Goal: Information Seeking & Learning: Learn about a topic

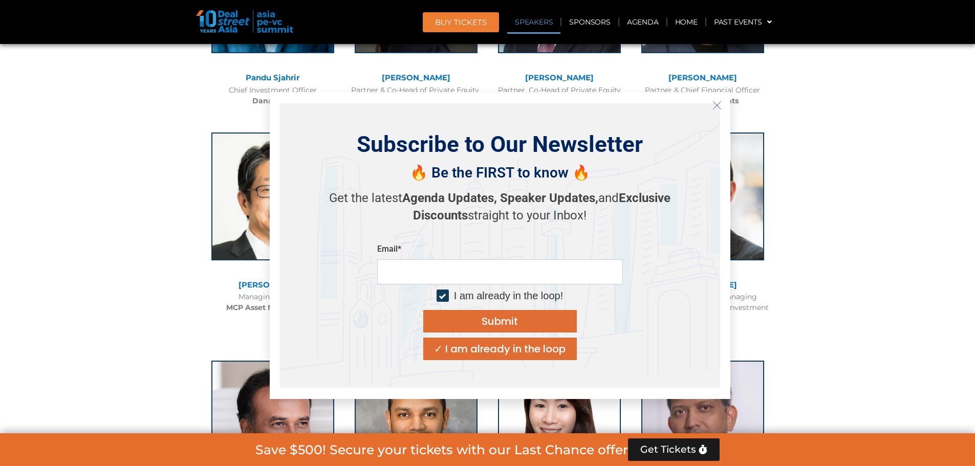
scroll to position [1331, 0]
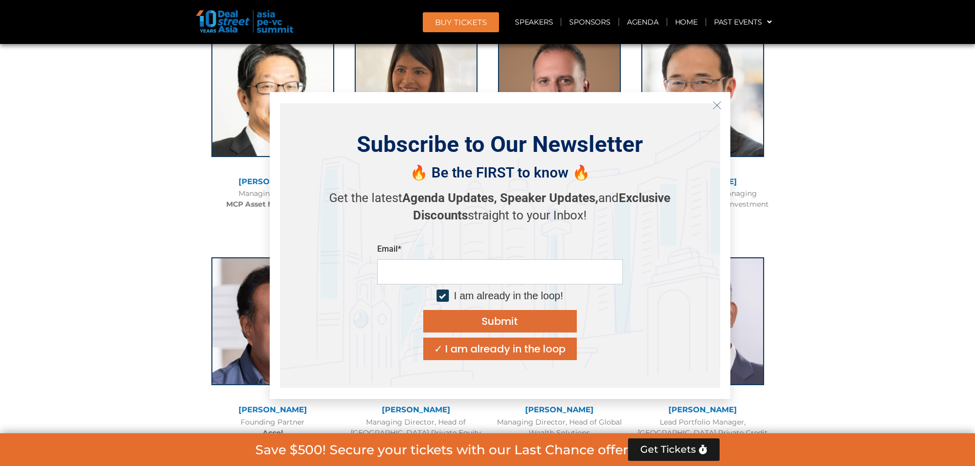
click at [714, 104] on icon "Close" at bounding box center [717, 105] width 9 height 9
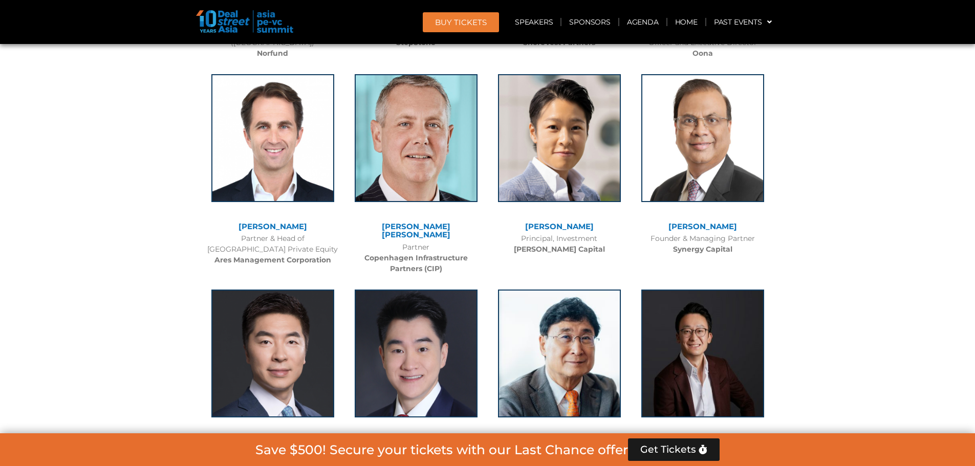
scroll to position [5068, 0]
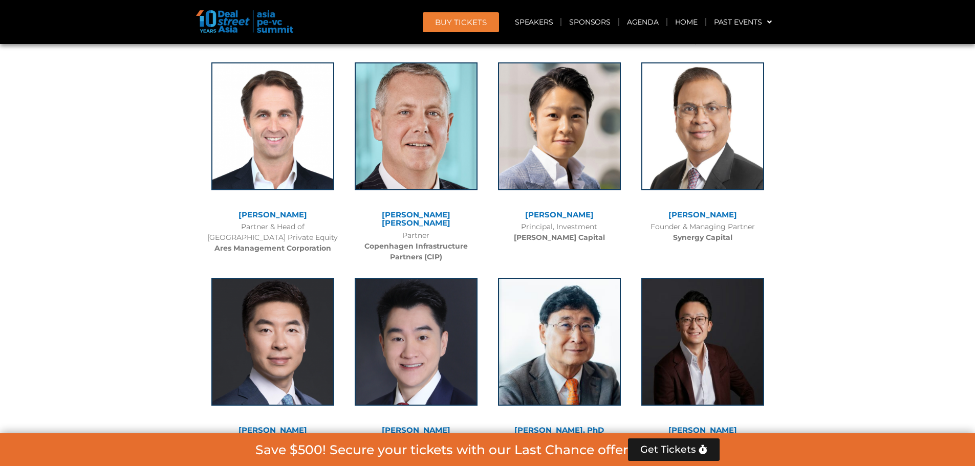
drag, startPoint x: 588, startPoint y: 249, endPoint x: 606, endPoint y: 186, distance: 65.0
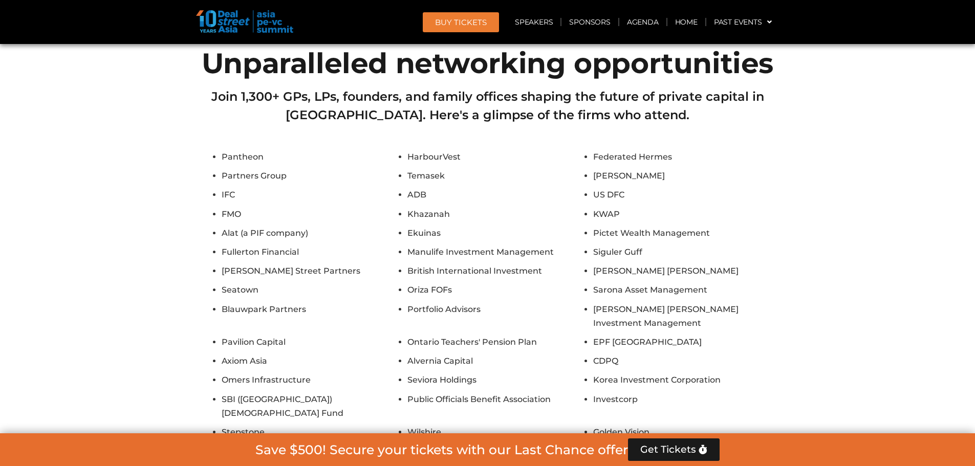
scroll to position [6911, 0]
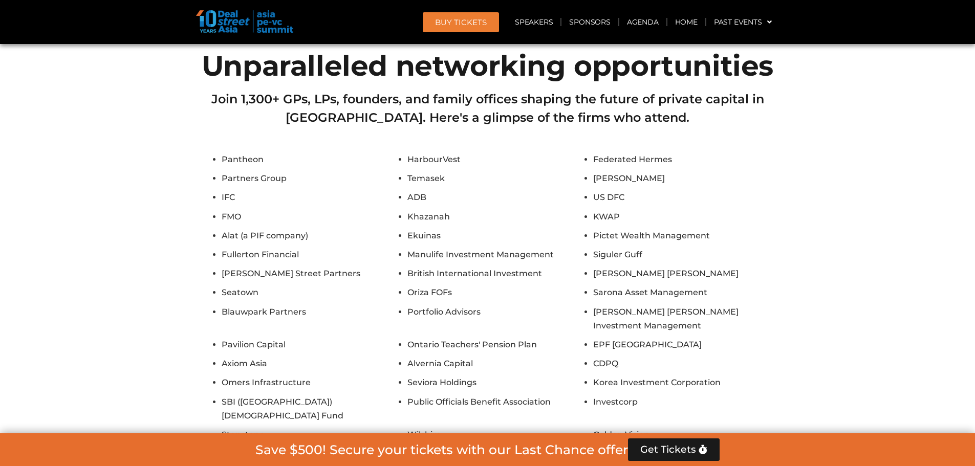
drag, startPoint x: 602, startPoint y: 367, endPoint x: 712, endPoint y: 373, distance: 110.2
click at [712, 447] on li "[PERSON_NAME] Fund of Funds" at bounding box center [683, 454] width 181 height 14
click at [713, 447] on li "[PERSON_NAME] Fund of Funds" at bounding box center [683, 454] width 181 height 14
drag, startPoint x: 716, startPoint y: 373, endPoint x: 581, endPoint y: 370, distance: 134.7
click at [581, 370] on ul "Pantheon HarbourVest Federated Hermes Partners Group Temasek Hamilton Lane IFC …" at bounding box center [487, 393] width 573 height 480
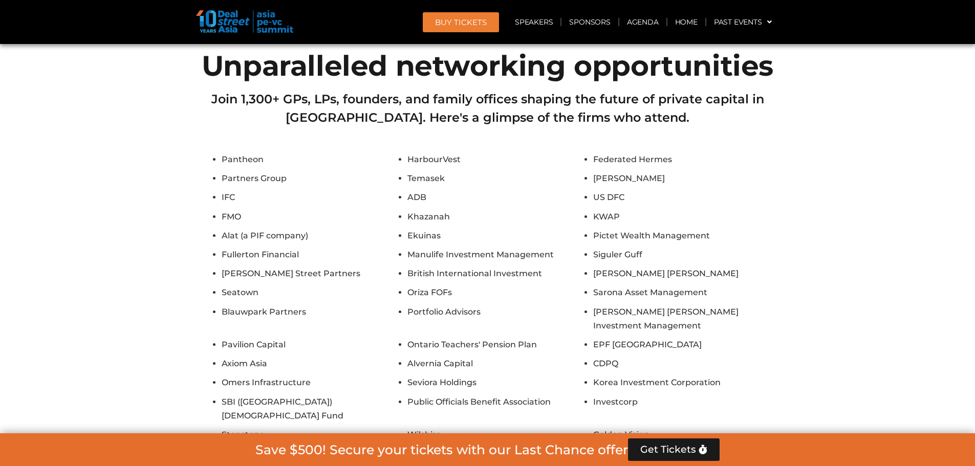
copy ul "[PERSON_NAME] Fund of Funds"
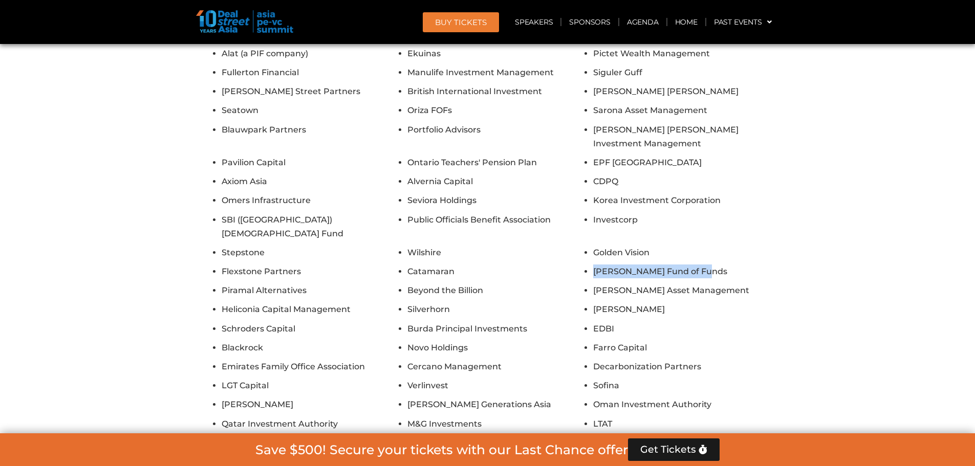
scroll to position [7116, 0]
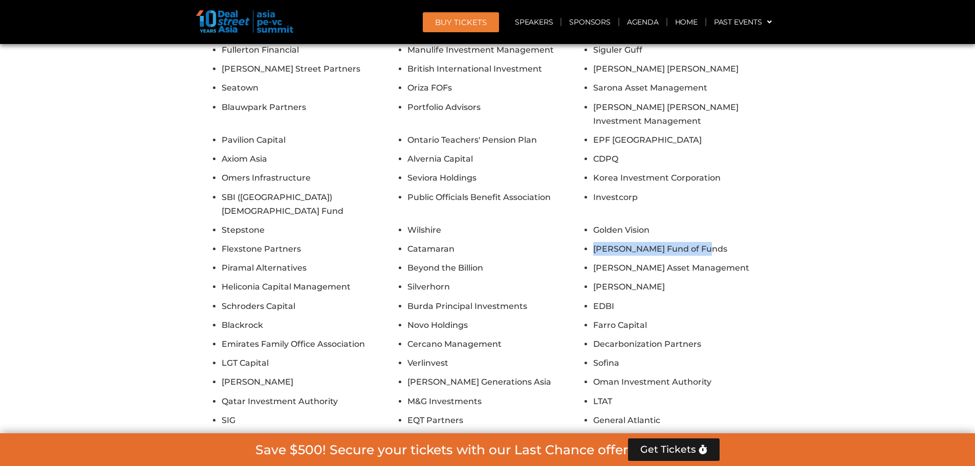
click at [492, 438] on button "Show All Firms" at bounding box center [487, 449] width 82 height 23
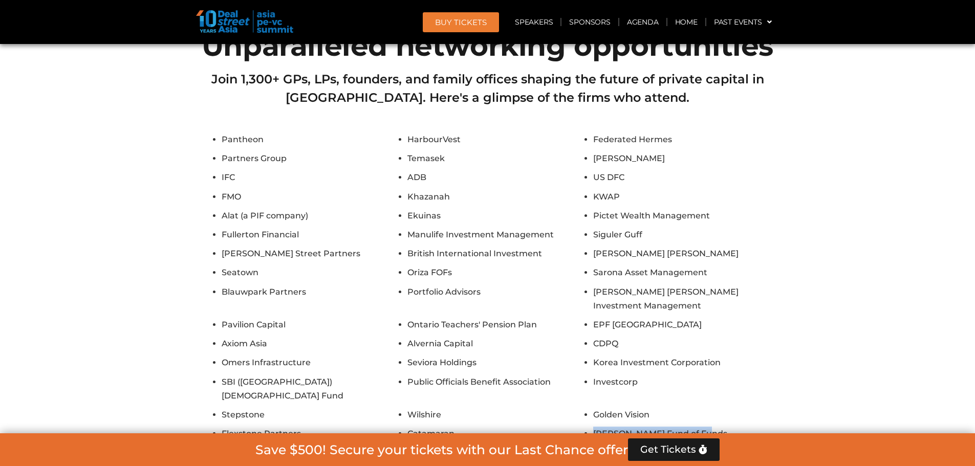
scroll to position [6860, 0]
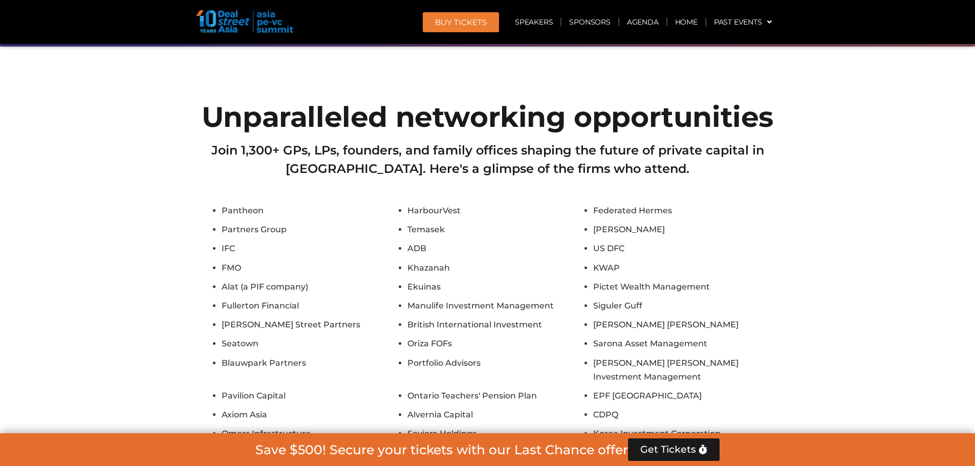
click at [624, 280] on li "Pictet Wealth Management" at bounding box center [683, 287] width 181 height 14
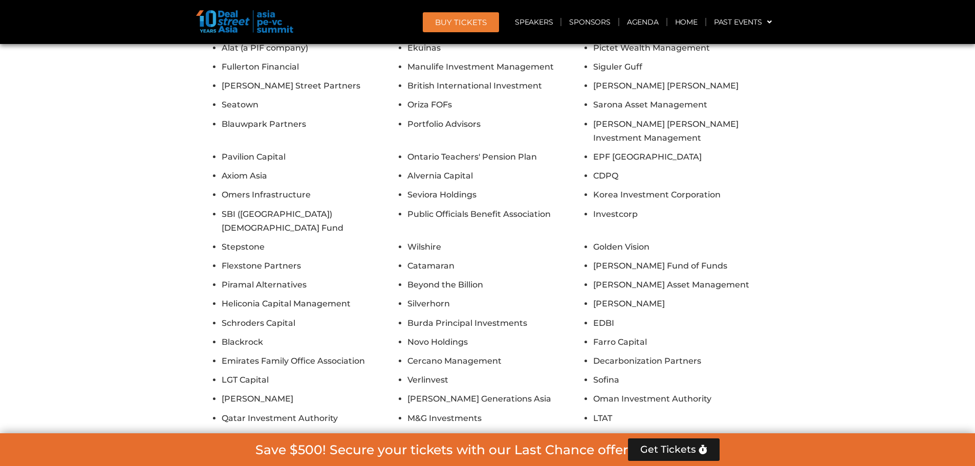
scroll to position [7116, 0]
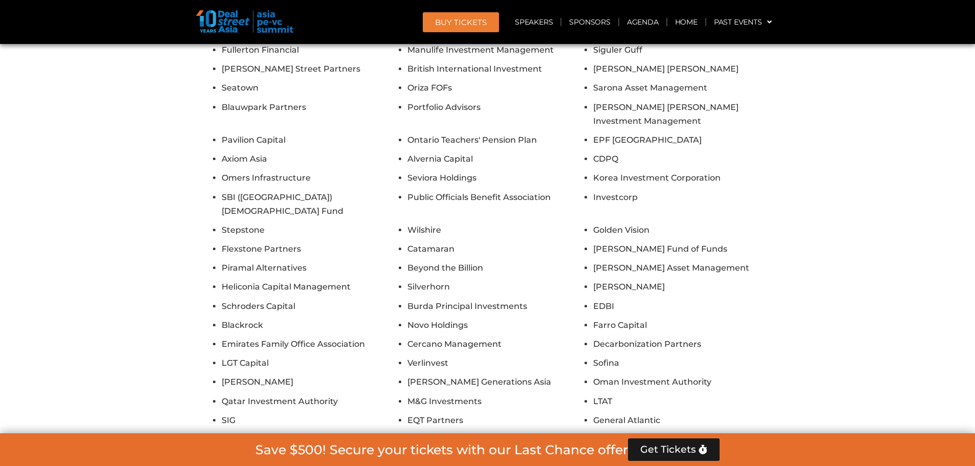
click at [574, 356] on li "Verlinvest" at bounding box center [497, 363] width 181 height 14
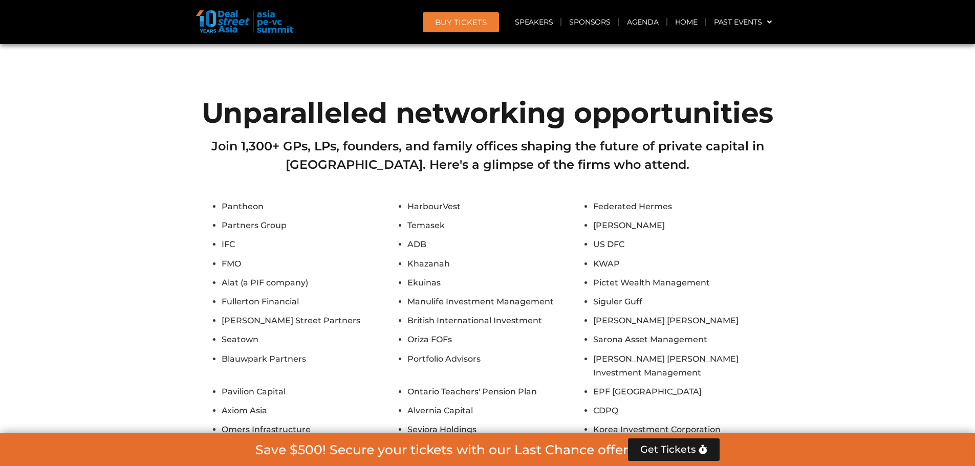
scroll to position [6860, 0]
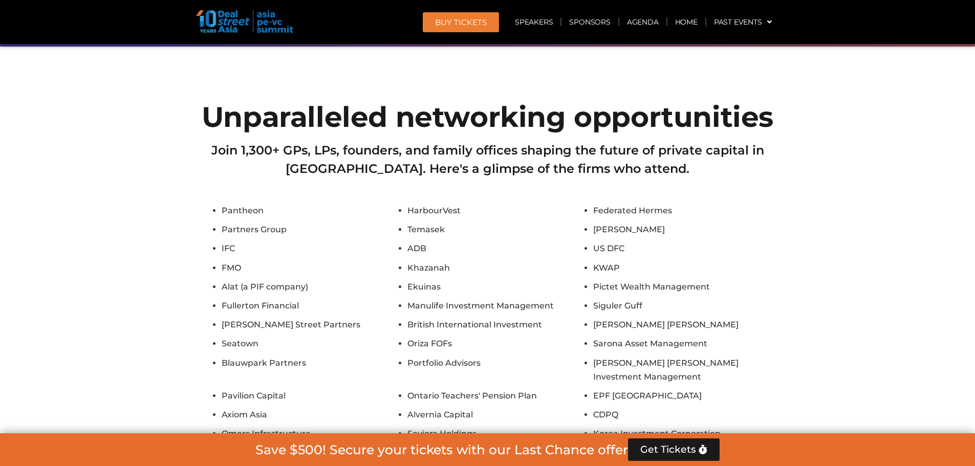
click at [428, 282] on ul "Pantheon HarbourVest Federated Hermes Partners Group Temasek Hamilton Lane IFC …" at bounding box center [487, 444] width 573 height 480
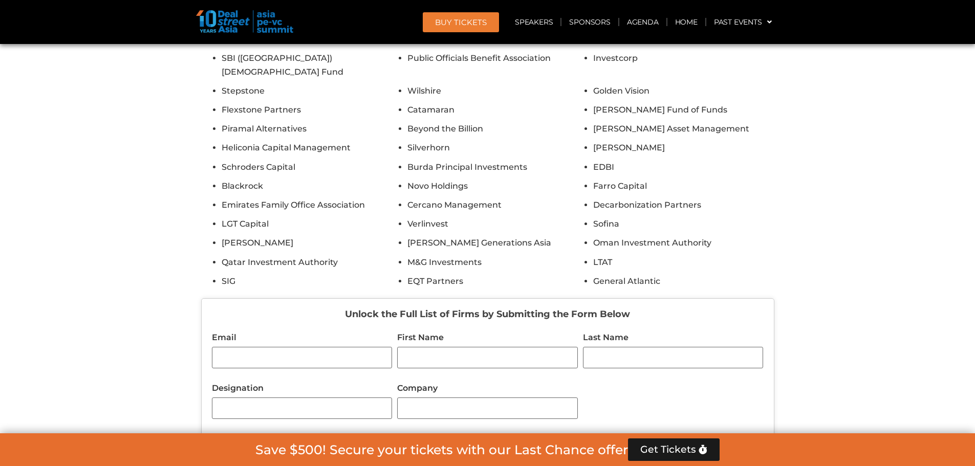
scroll to position [7372, 0]
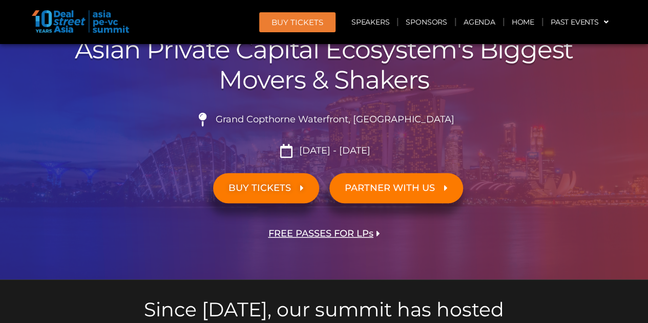
scroll to position [154, 0]
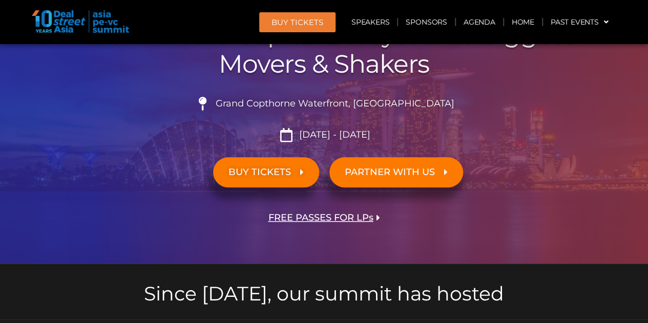
click at [306, 214] on span "FREE PASSES FOR LPs" at bounding box center [320, 218] width 105 height 10
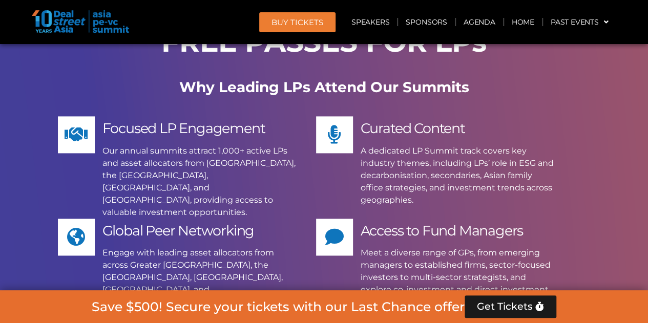
scroll to position [6552, 0]
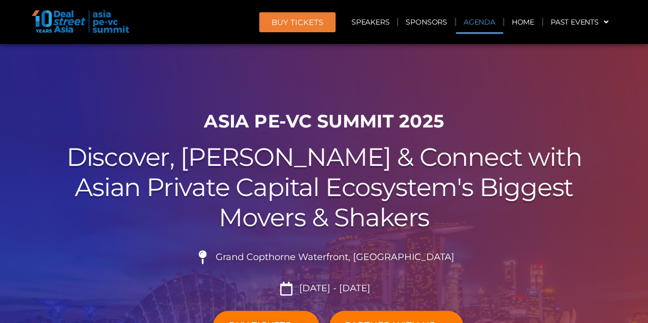
click at [498, 27] on link "Agenda" at bounding box center [479, 22] width 47 height 24
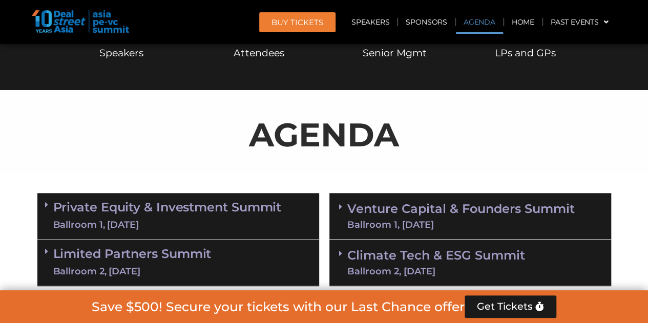
scroll to position [535, 0]
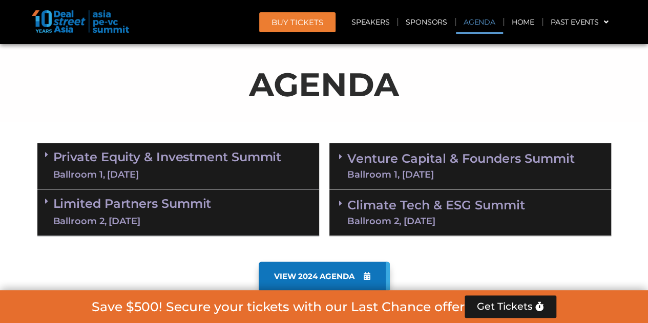
click at [209, 163] on link "Private Equity & Investment Summit Ballroom 1, [DATE]" at bounding box center [167, 166] width 228 height 31
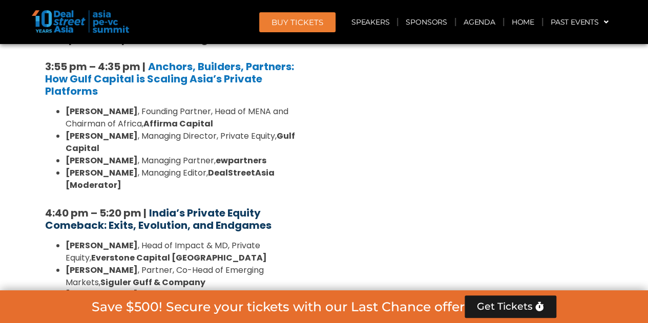
scroll to position [1866, 0]
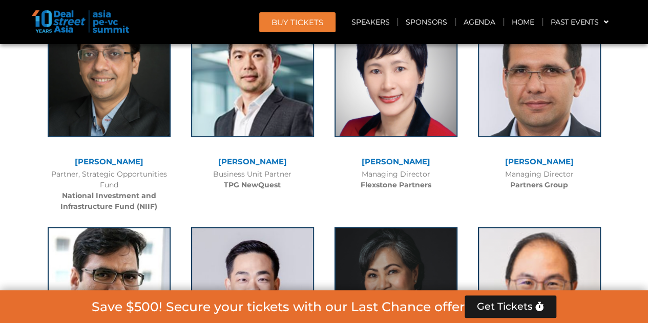
scroll to position [3812, 0]
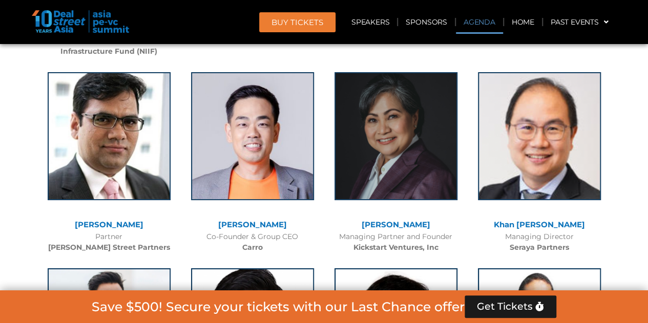
click at [463, 23] on link "Agenda" at bounding box center [479, 22] width 47 height 24
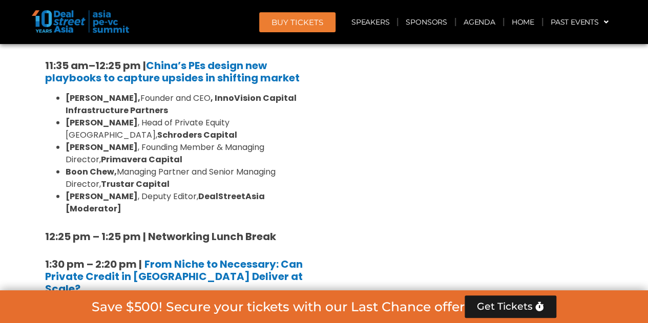
scroll to position [535, 0]
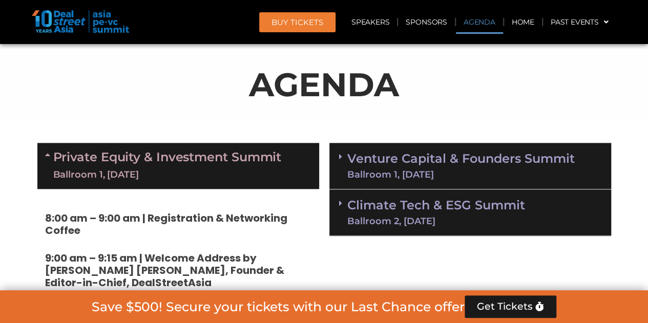
click at [221, 164] on link "Private Equity & Investment Summit Ballroom 1, [DATE]" at bounding box center [167, 166] width 228 height 31
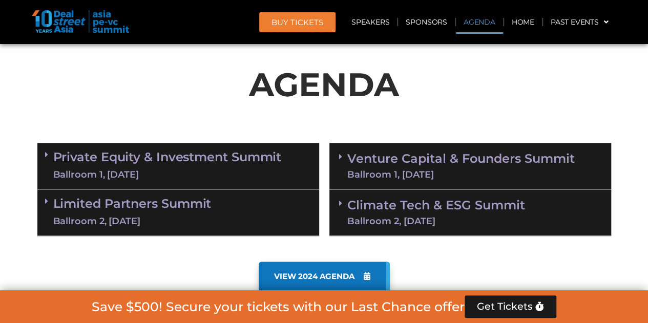
click at [144, 209] on link "Limited Partners [GEOGRAPHIC_DATA] 2, [DATE]" at bounding box center [132, 212] width 158 height 31
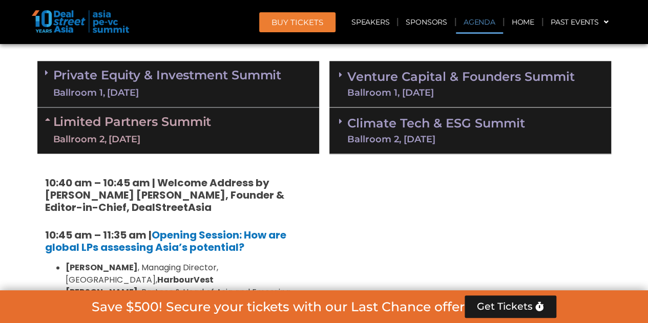
scroll to position [689, 0]
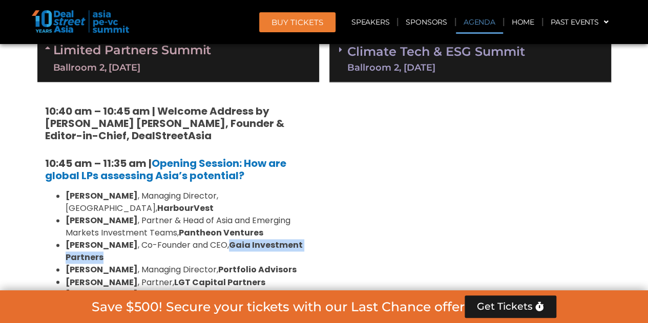
drag, startPoint x: 209, startPoint y: 231, endPoint x: 211, endPoint y: 240, distance: 9.4
click at [211, 240] on li "[PERSON_NAME] , Co-Founder and CEO, Gaia Investment Partners" at bounding box center [189, 251] width 246 height 25
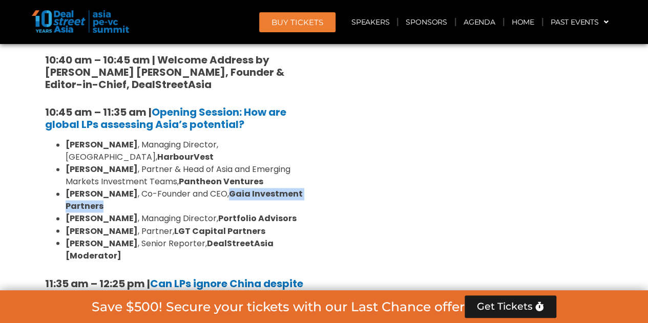
scroll to position [791, 0]
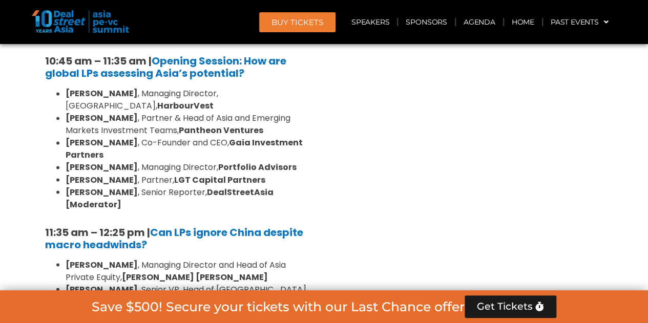
click at [211, 259] on li "[PERSON_NAME] , Managing Director and Head of Asia Private Equity, [PERSON_NAME…" at bounding box center [189, 271] width 246 height 25
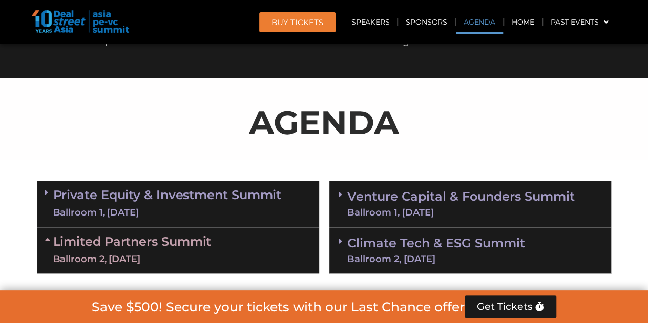
scroll to position [535, 0]
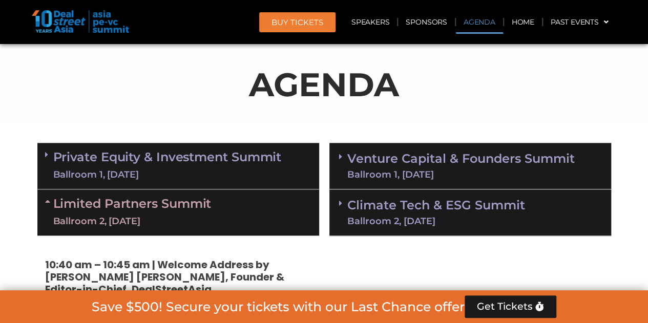
click at [178, 211] on link "Limited Partners [GEOGRAPHIC_DATA] 2, [DATE]" at bounding box center [132, 212] width 158 height 31
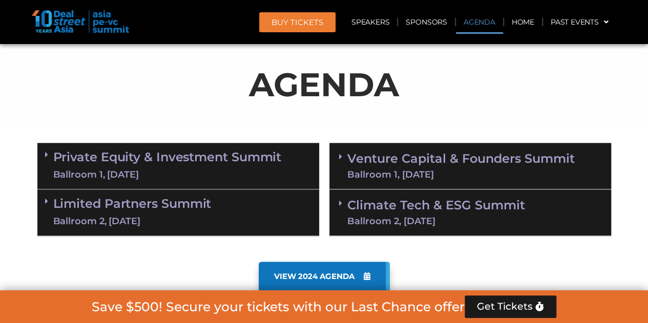
click at [406, 161] on link "Venture Capital & Founders​ Summit Ballroom 1, [DATE]" at bounding box center [460, 166] width 227 height 27
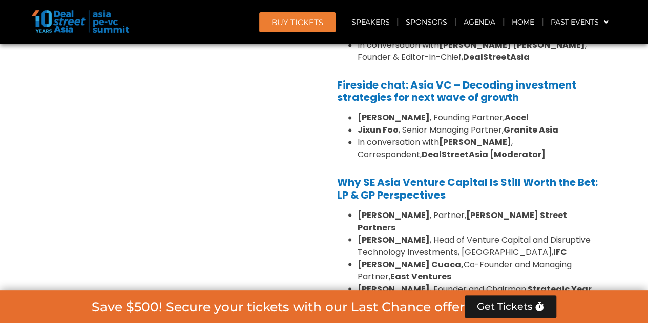
scroll to position [791, 0]
